Goal: Task Accomplishment & Management: Complete application form

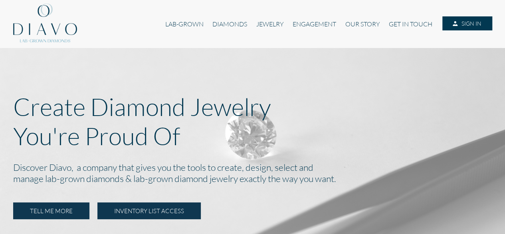
click at [179, 211] on link "INVENTORY LIST ACCESS" at bounding box center [148, 210] width 103 height 17
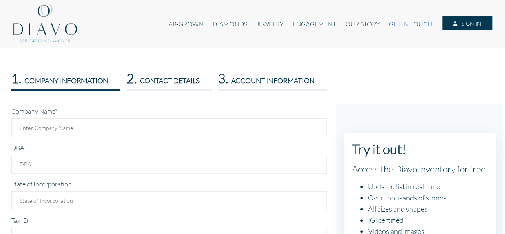
click at [397, 22] on link "GET IN TOUCH" at bounding box center [410, 23] width 52 height 15
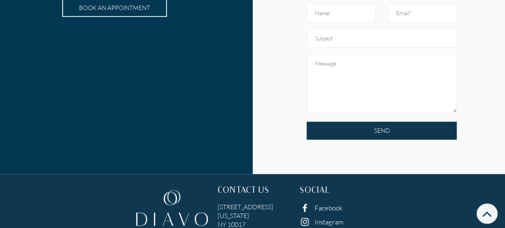
scroll to position [279, 0]
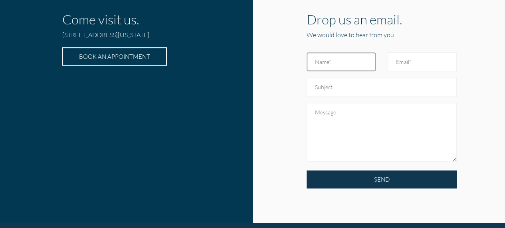
click at [327, 60] on input "text" at bounding box center [341, 61] width 69 height 19
click at [344, 57] on input "text" at bounding box center [341, 61] width 69 height 19
type input "Kiki"
click at [414, 60] on input "Email" at bounding box center [422, 61] width 69 height 19
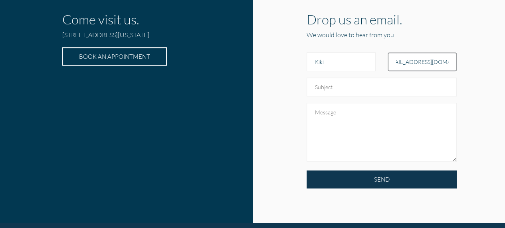
type input "joyed.jewellery@gmail.com"
click at [412, 85] on input "text" at bounding box center [382, 86] width 150 height 19
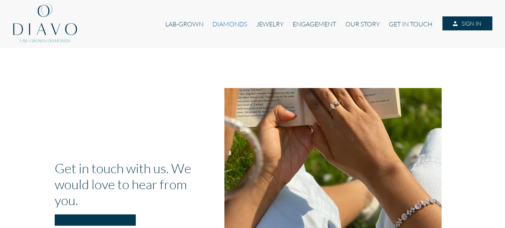
type input "Lab Gro"
click at [221, 24] on link "DIAMONDS" at bounding box center [230, 23] width 44 height 15
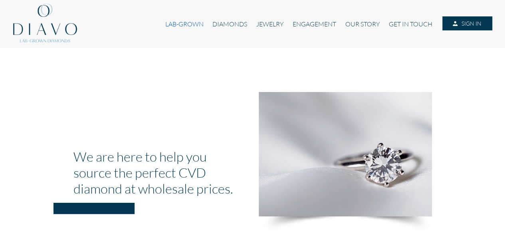
click at [192, 24] on link "LAB-GROWN" at bounding box center [184, 23] width 47 height 15
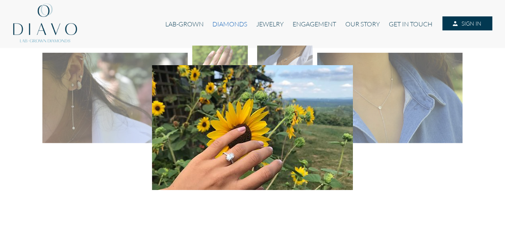
click at [229, 19] on link "DIAMONDS" at bounding box center [230, 23] width 44 height 15
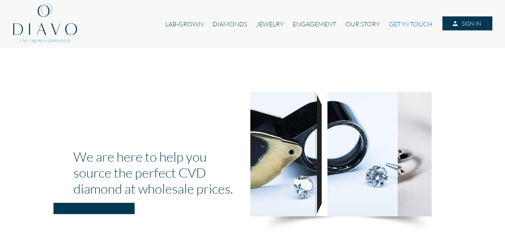
click at [406, 20] on link "GET IN TOUCH" at bounding box center [410, 23] width 52 height 15
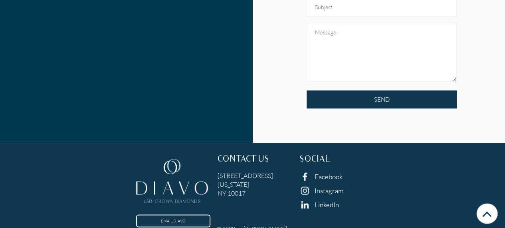
scroll to position [279, 0]
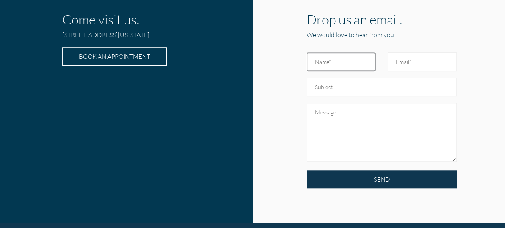
click at [358, 60] on input "text" at bounding box center [341, 61] width 69 height 19
type input "k"
type input "Kiki"
click at [439, 57] on input "Email" at bounding box center [422, 61] width 69 height 19
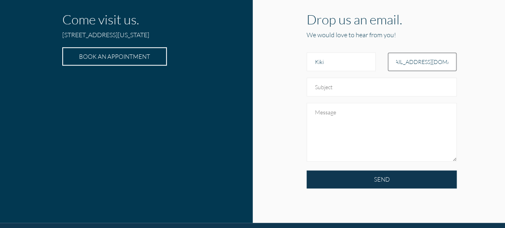
type input "joyed.jewellery@gmail.com"
click at [401, 85] on input "text" at bounding box center [382, 86] width 150 height 19
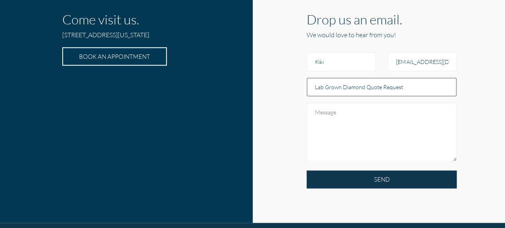
type input "Lab Grown Diamond Quote Request"
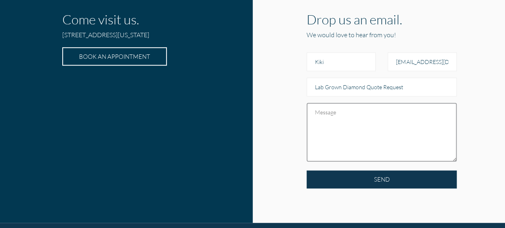
click at [323, 127] on textarea at bounding box center [382, 132] width 150 height 59
paste textarea "Hi, I hope you are well, I was looking to get a quote for some white lab grown …"
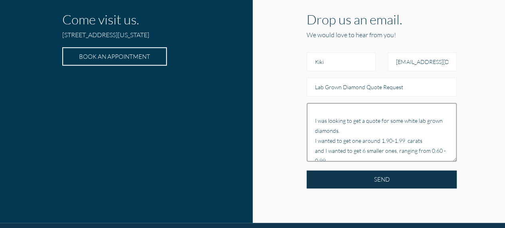
scroll to position [60, 0]
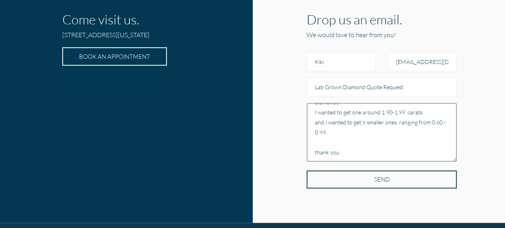
type textarea "Hi, I hope you are well, I was looking to get a quote for some white lab grown …"
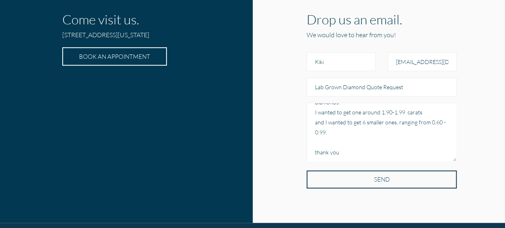
click at [319, 178] on input "SEND" at bounding box center [382, 179] width 150 height 18
